Goal: Navigation & Orientation: Go to known website

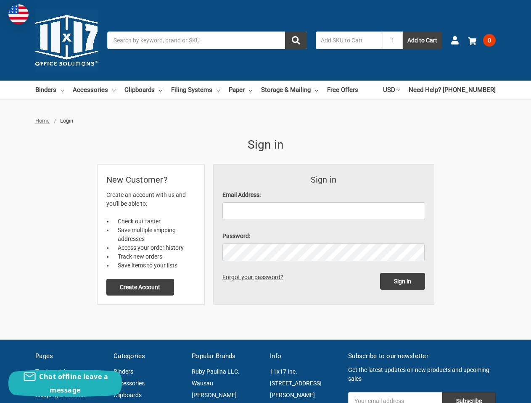
click at [265, 202] on div "Email Address:" at bounding box center [323, 205] width 202 height 29
click at [392, 40] on input "1" at bounding box center [392, 41] width 20 height 18
click at [400, 90] on link "USD" at bounding box center [391, 90] width 17 height 18
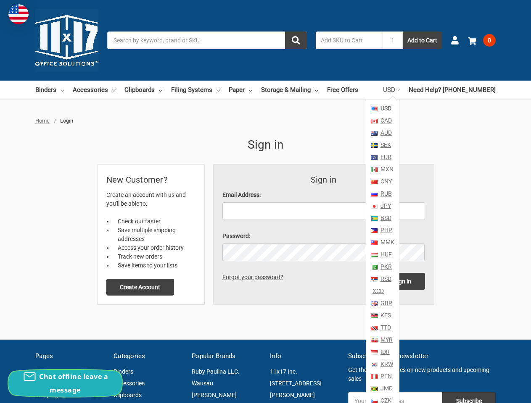
click at [65, 384] on div "Chat offline leave a message" at bounding box center [64, 383] width 113 height 27
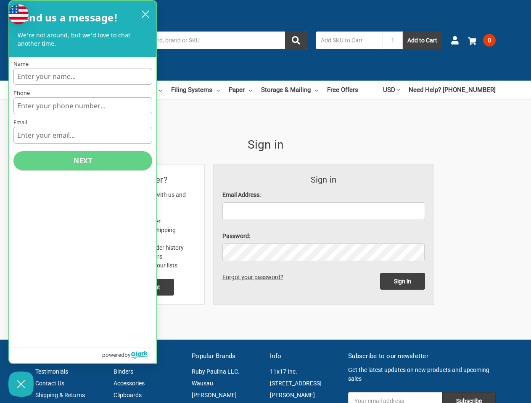
scroll to position [99, 0]
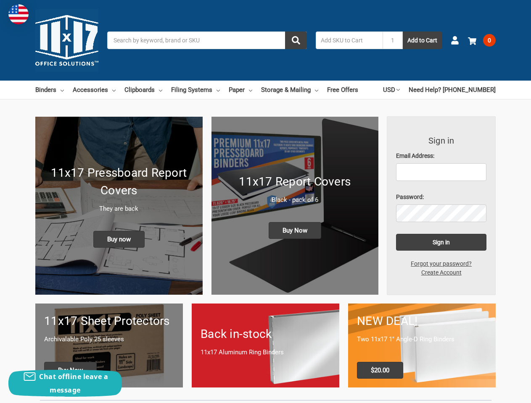
click at [207, 40] on input "Search" at bounding box center [207, 41] width 200 height 18
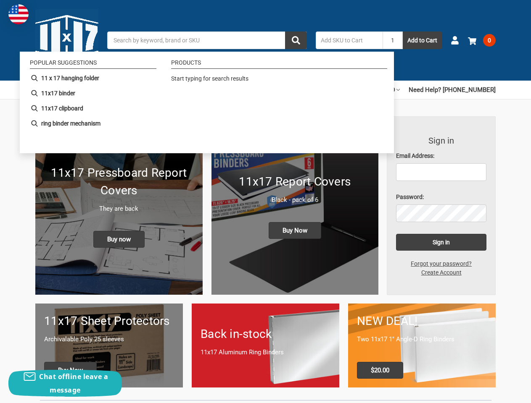
click at [392, 40] on input "1" at bounding box center [392, 41] width 20 height 18
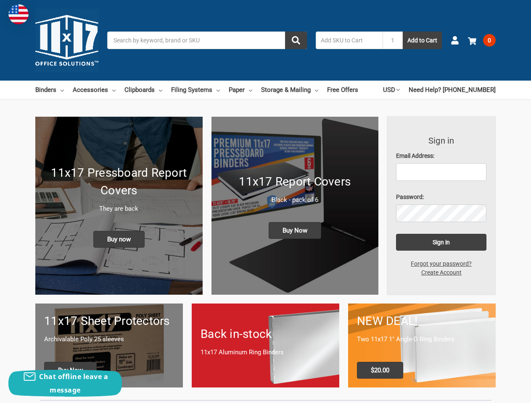
click at [400, 90] on link "USD" at bounding box center [391, 90] width 17 height 18
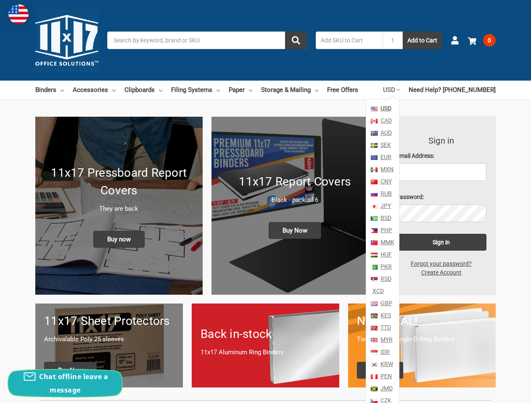
click at [65, 384] on div "Chat offline leave a message" at bounding box center [64, 383] width 113 height 27
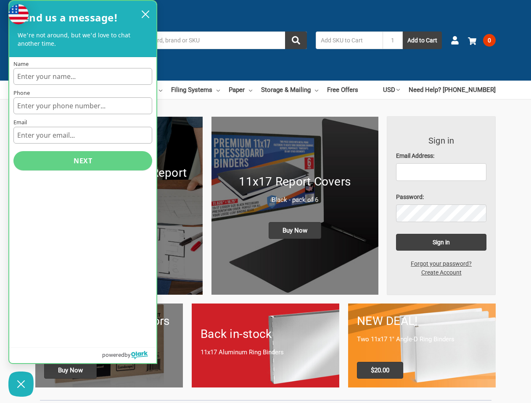
scroll to position [99, 0]
